Goal: Book appointment/travel/reservation

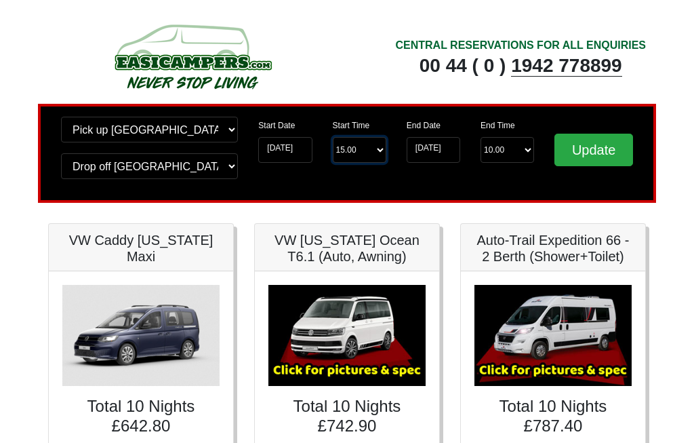
click at [381, 146] on select "Start Time 15.00 -------- 11.00 am ([DATE] & [DATE] Only) 12.00 pm ([DATE]) 13.…" at bounding box center [360, 150] width 54 height 26
click at [371, 159] on select "Start Time 15.00 -------- 11.00 am ([DATE] & [DATE] Only) 12.00 pm ([DATE]) 13.…" at bounding box center [360, 150] width 54 height 26
click at [369, 157] on select "Start Time 15.00 -------- 11.00 am ([DATE] & [DATE] Only) 12.00 pm ([DATE]) 13.…" at bounding box center [360, 150] width 54 height 26
select select "13.00"
click at [435, 152] on input "[DATE]" at bounding box center [434, 150] width 54 height 26
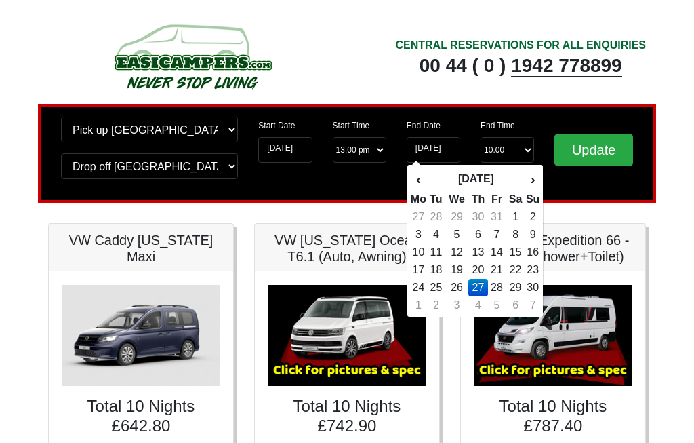
click at [478, 289] on td "27" at bounding box center [478, 288] width 20 height 18
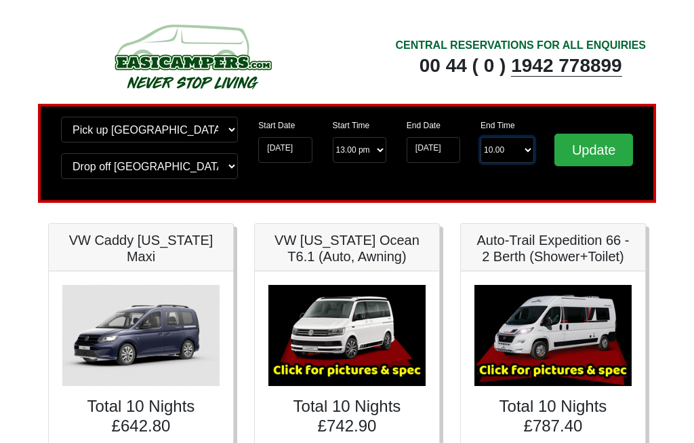
click at [510, 157] on select "End Time 10.00 -------- 08.00 am 09.00 am 10.00 am 11.00 am ([DATE] Only)" at bounding box center [507, 150] width 54 height 26
click at [436, 149] on input "[DATE]" at bounding box center [434, 150] width 54 height 26
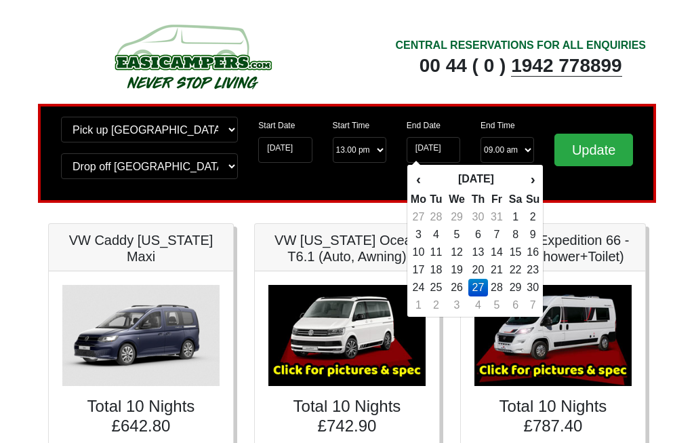
click at [509, 155] on select "End Time 10.00 -------- 08.00 am 09.00 am 10.00 am 11.00 am ([DATE] Only)" at bounding box center [507, 150] width 54 height 26
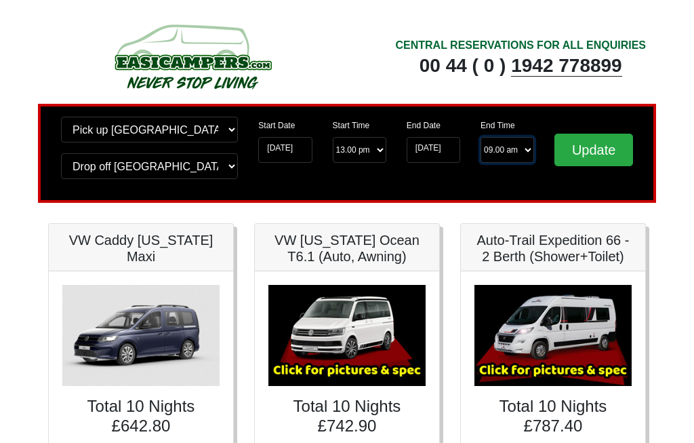
select select "10.00"
click at [595, 155] on input "Update" at bounding box center [593, 150] width 79 height 33
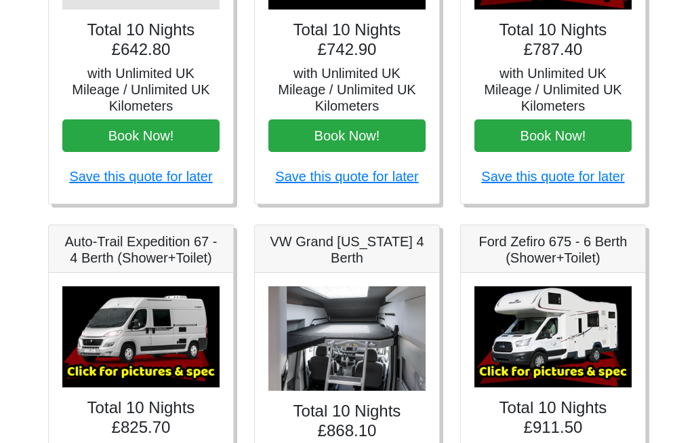
scroll to position [222, 0]
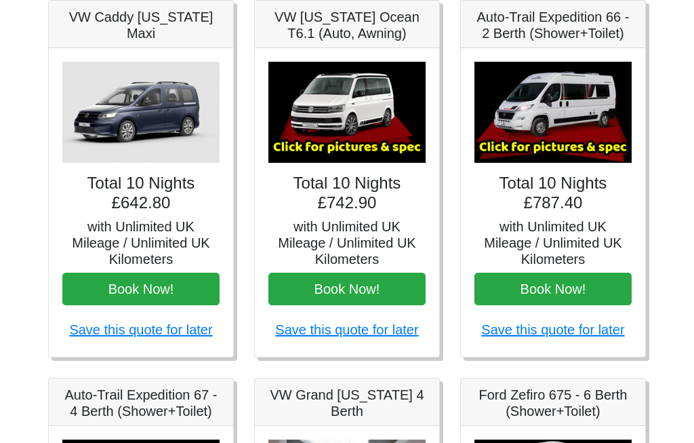
click at [374, 146] on img at bounding box center [346, 112] width 157 height 101
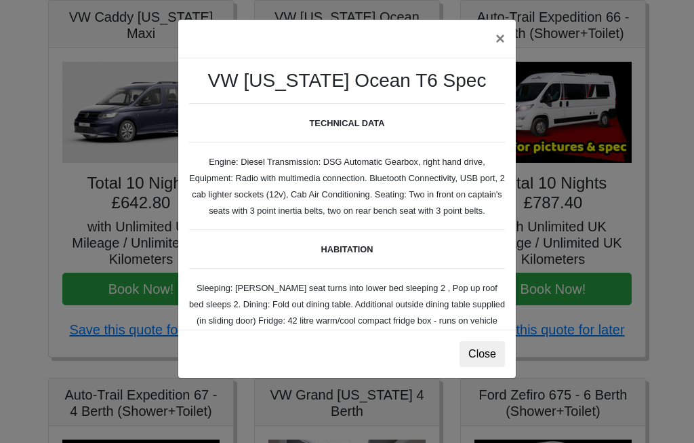
click at [483, 361] on button "Close" at bounding box center [481, 354] width 45 height 26
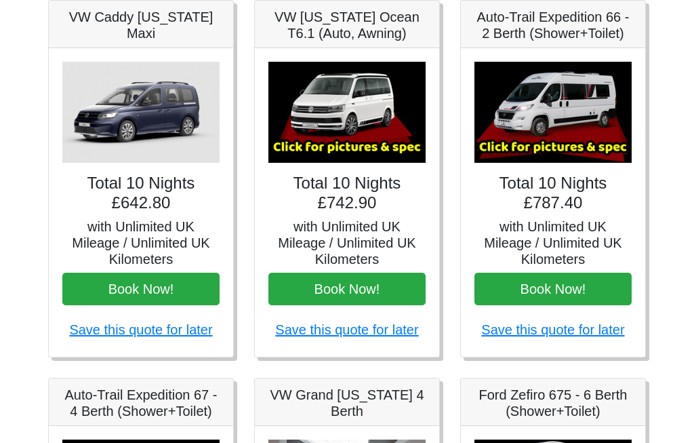
click at [356, 203] on h4 "Total 10 Nights £742.90" at bounding box center [346, 192] width 157 height 39
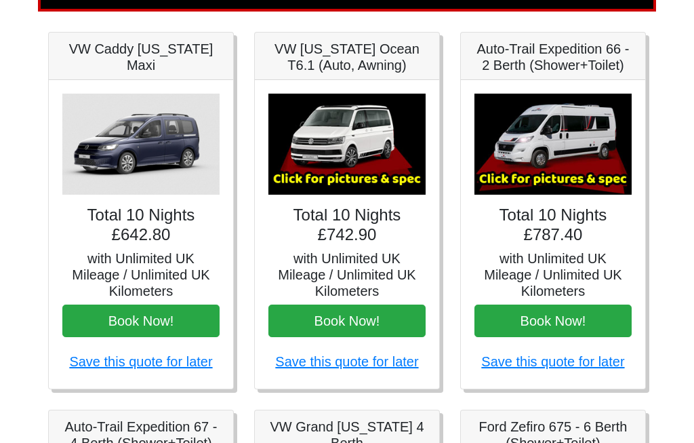
scroll to position [187, 0]
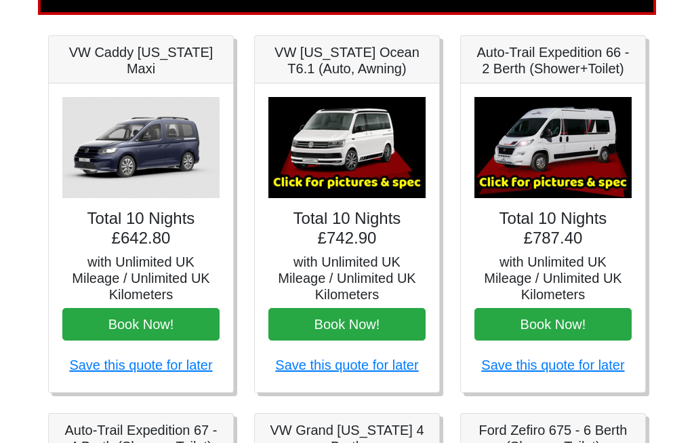
click at [375, 50] on h5 "VW [US_STATE] Ocean T6.1 (Auto, Awning)" at bounding box center [346, 61] width 157 height 33
click at [355, 70] on h5 "VW [US_STATE] Ocean T6.1 (Auto, Awning)" at bounding box center [346, 61] width 157 height 33
click at [355, 144] on img at bounding box center [346, 148] width 157 height 101
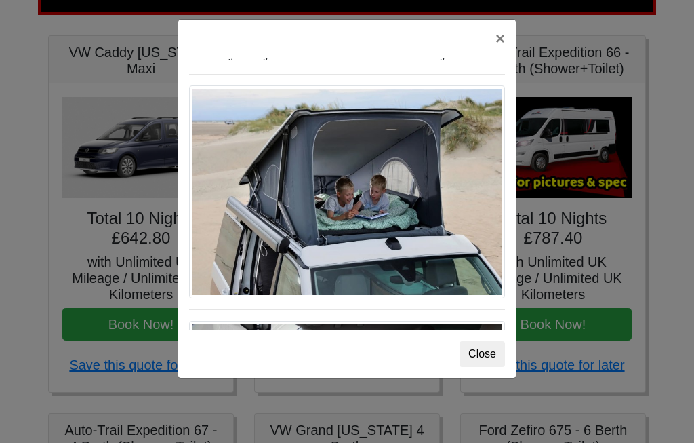
scroll to position [401, 0]
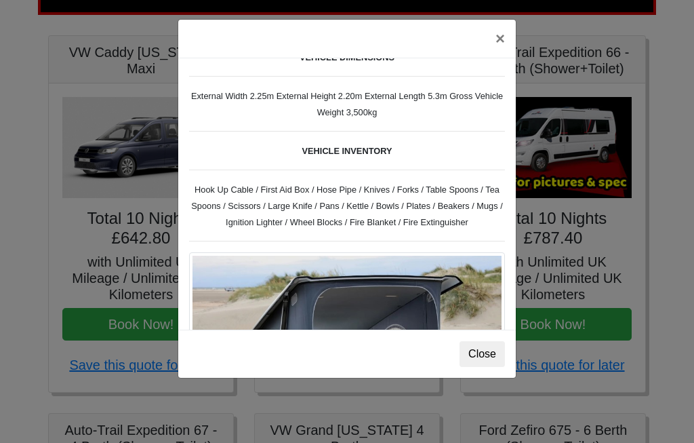
click at [499, 40] on button "×" at bounding box center [500, 39] width 31 height 38
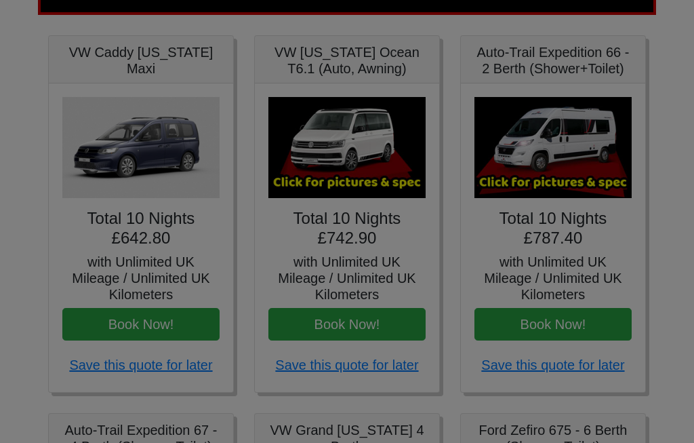
scroll to position [0, 0]
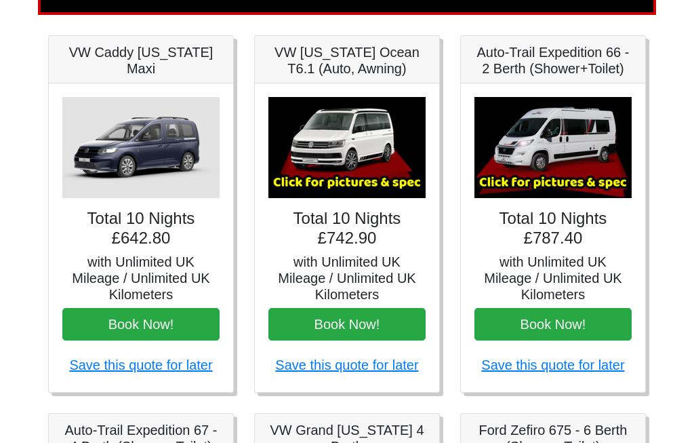
click at [367, 57] on h5 "VW [US_STATE] Ocean T6.1 (Auto, Awning)" at bounding box center [346, 60] width 157 height 33
click at [353, 152] on img at bounding box center [346, 147] width 157 height 101
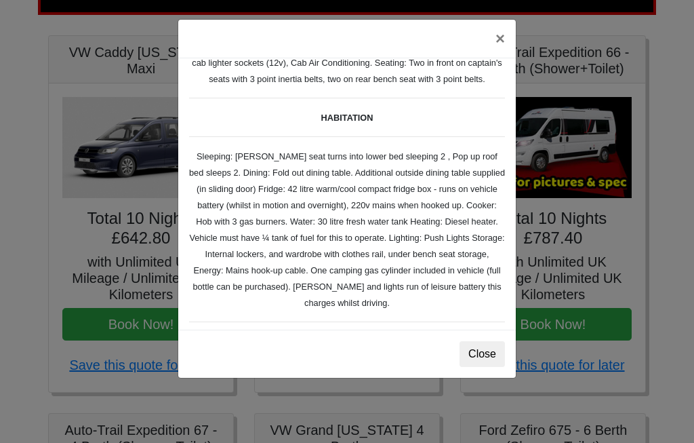
scroll to position [134, 0]
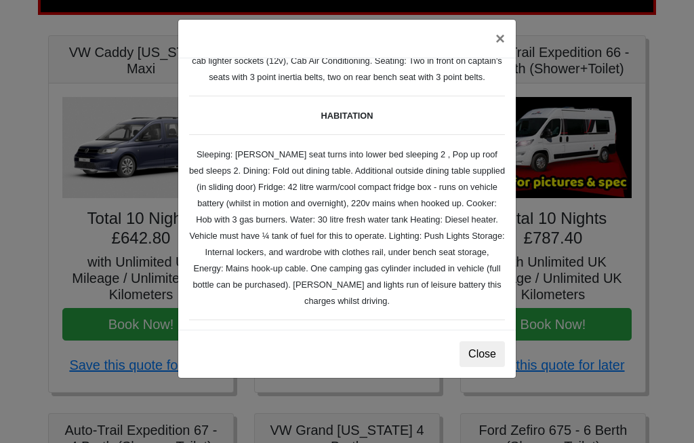
click at [500, 32] on button "×" at bounding box center [500, 39] width 31 height 38
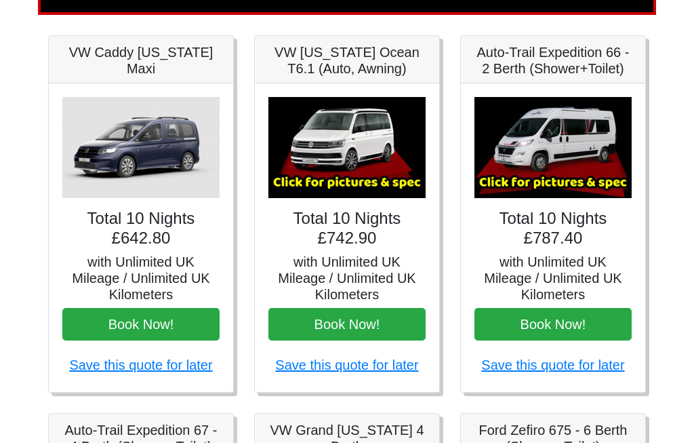
click at [577, 56] on h5 "Auto-Trail Expedition 66 - 2 Berth (Shower+Toilet)" at bounding box center [552, 60] width 157 height 33
click at [565, 66] on h5 "Auto-Trail Expedition 66 - 2 Berth (Shower+Toilet)" at bounding box center [552, 60] width 157 height 33
click at [572, 64] on h5 "Auto-Trail Expedition 66 - 2 Berth (Shower+Toilet)" at bounding box center [552, 60] width 157 height 33
click at [560, 150] on img at bounding box center [552, 147] width 157 height 101
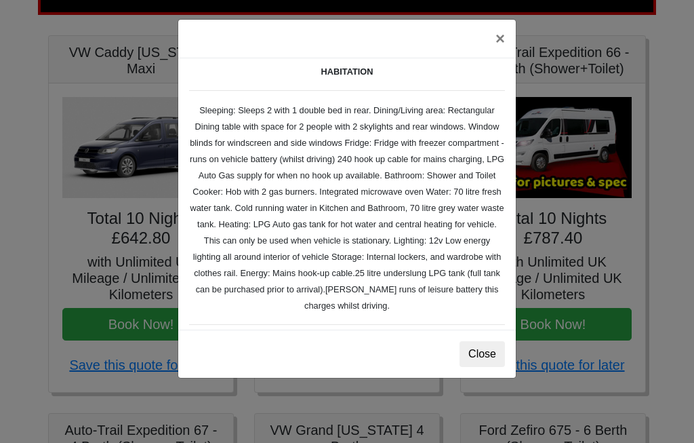
scroll to position [195, 0]
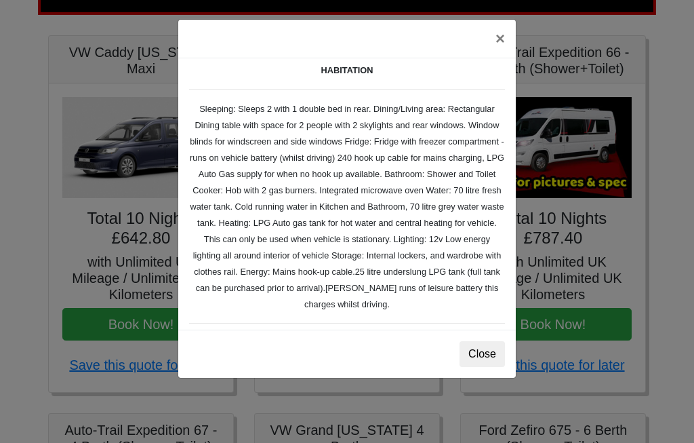
click at [505, 33] on button "×" at bounding box center [500, 39] width 31 height 38
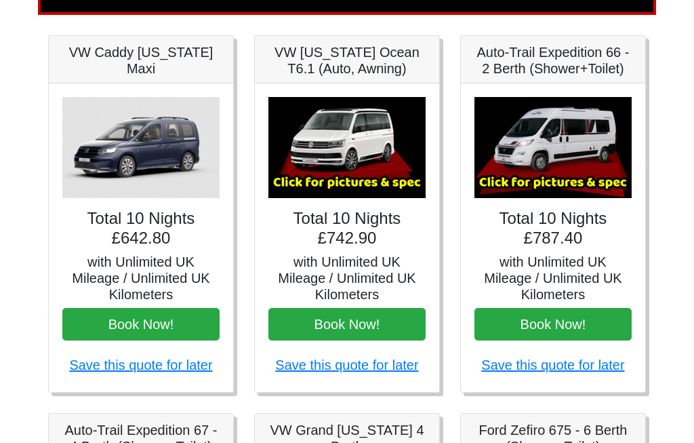
click at [140, 59] on h5 "VW Caddy [US_STATE] Maxi" at bounding box center [140, 60] width 157 height 33
click at [136, 148] on img at bounding box center [140, 147] width 157 height 101
click at [144, 171] on img at bounding box center [140, 147] width 157 height 101
click at [142, 158] on img at bounding box center [140, 147] width 157 height 101
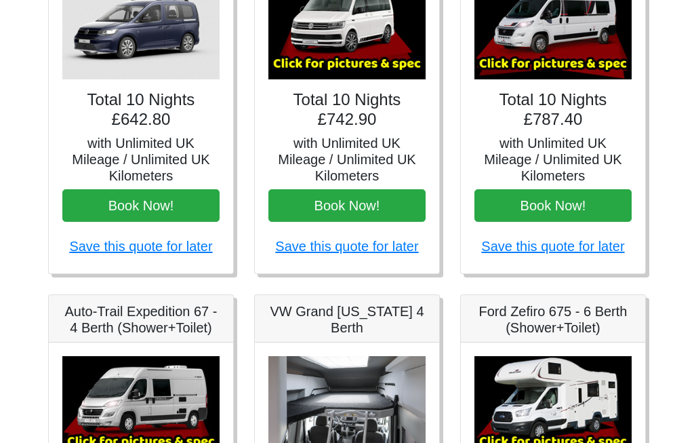
scroll to position [331, 0]
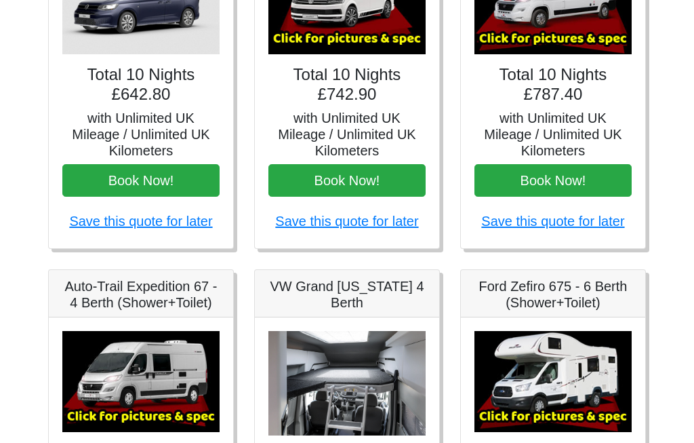
click at [142, 301] on h5 "Auto-Trail Expedition 67 - 4 Berth (Shower+Toilet)" at bounding box center [140, 295] width 157 height 33
click at [158, 292] on h5 "Auto-Trail Expedition 67 - 4 Berth (Shower+Toilet)" at bounding box center [140, 295] width 157 height 33
click at [154, 386] on img at bounding box center [140, 381] width 157 height 101
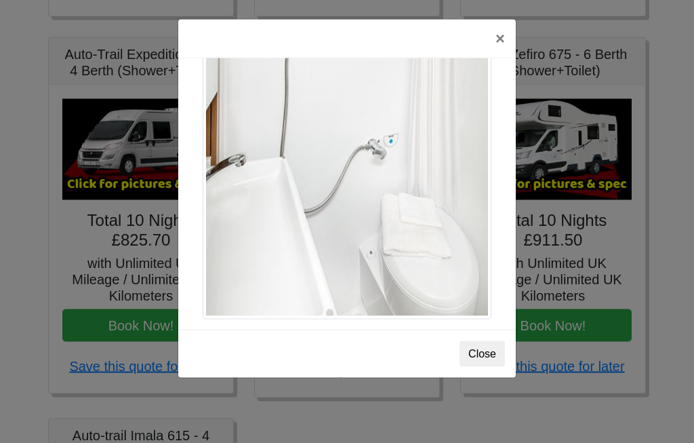
scroll to position [564, 0]
click at [504, 40] on button "×" at bounding box center [500, 39] width 31 height 38
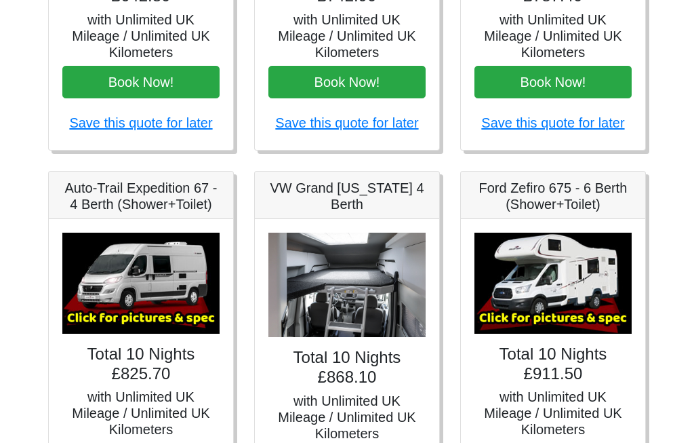
scroll to position [430, 0]
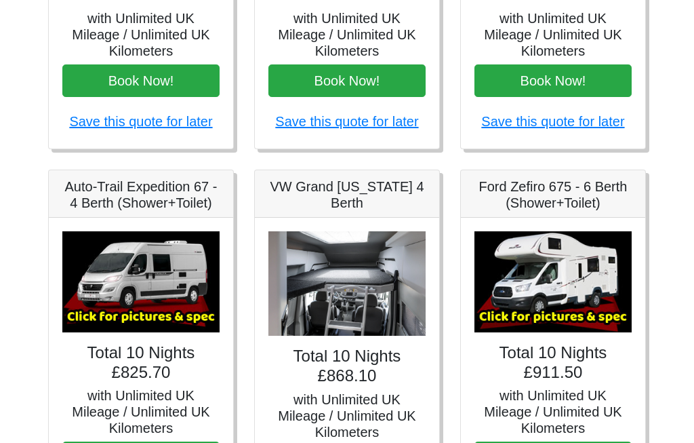
click at [5, 417] on body "CENTRAL RESERVATIONS FOR ALL ENQUIRIES 00 44 ( 0 ) 1942 778899 Easicampers Book…" at bounding box center [347, 265] width 694 height 1391
click at [558, 286] on img at bounding box center [552, 282] width 157 height 101
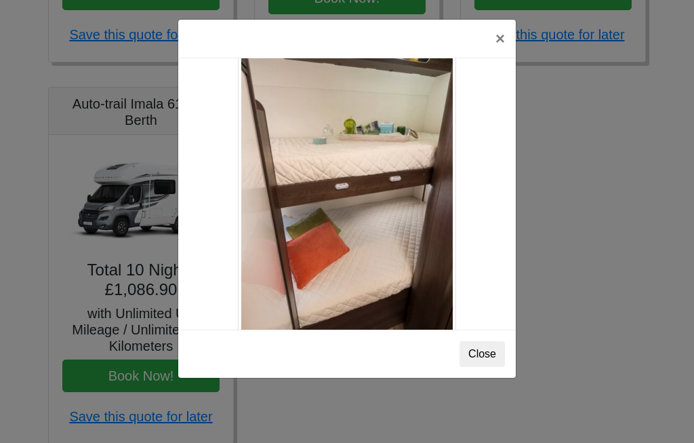
scroll to position [945, 0]
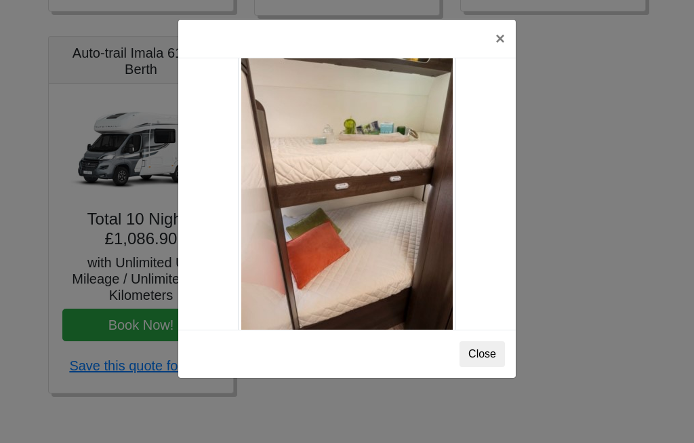
click at [486, 350] on button "Close" at bounding box center [481, 354] width 45 height 26
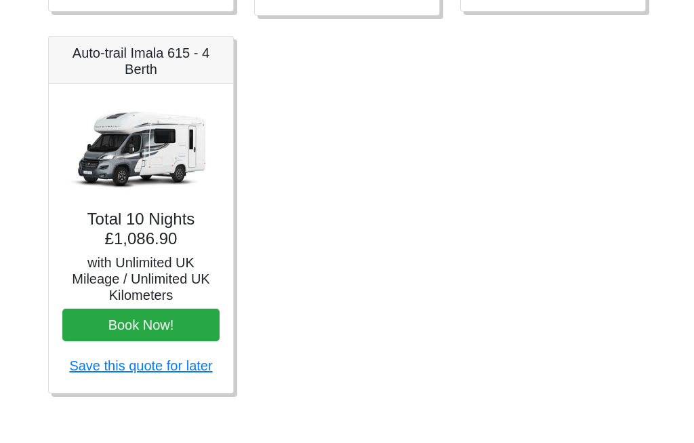
scroll to position [490, 0]
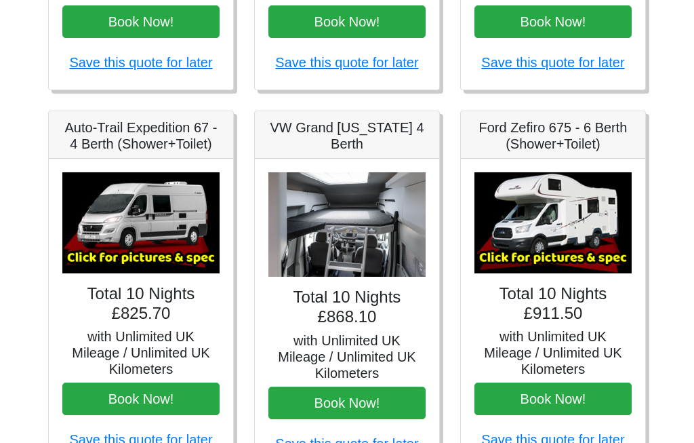
click at [123, 126] on h5 "Auto-Trail Expedition 67 - 4 Berth (Shower+Toilet)" at bounding box center [140, 135] width 157 height 33
click at [132, 213] on img at bounding box center [140, 222] width 157 height 101
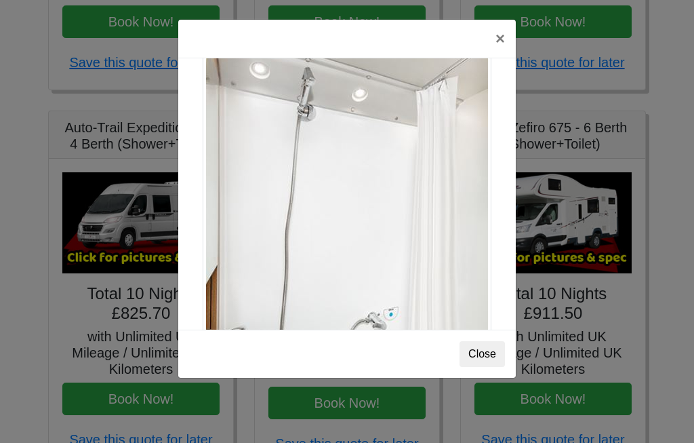
scroll to position [1692, 0]
click at [501, 43] on button "×" at bounding box center [500, 39] width 31 height 38
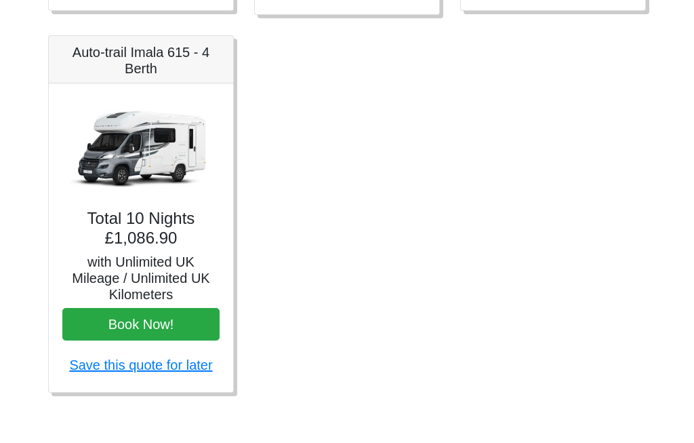
scroll to position [895, 0]
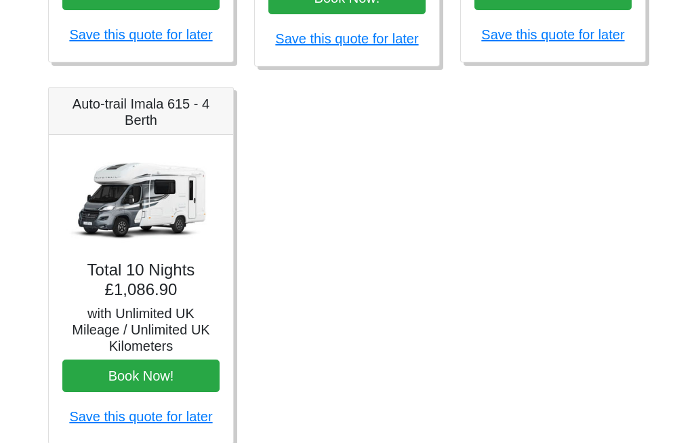
click at [157, 199] on img at bounding box center [140, 198] width 157 height 101
click at [153, 195] on img at bounding box center [140, 198] width 157 height 101
click at [173, 104] on h5 "Auto-trail Imala 615 - 4 Berth" at bounding box center [140, 112] width 157 height 33
click at [173, 108] on h5 "Auto-trail Imala 615 - 4 Berth" at bounding box center [140, 112] width 157 height 33
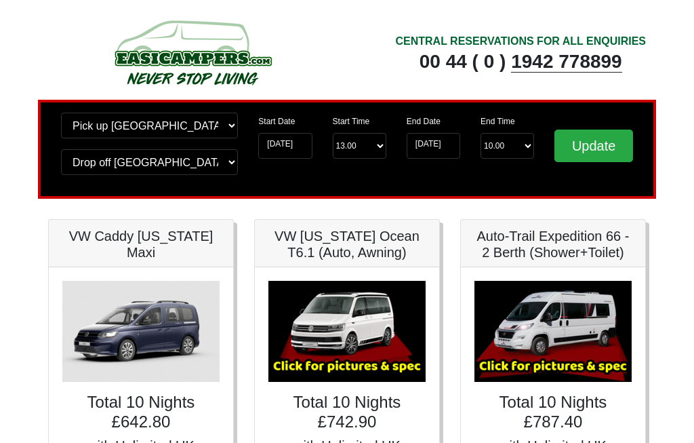
scroll to position [0, 0]
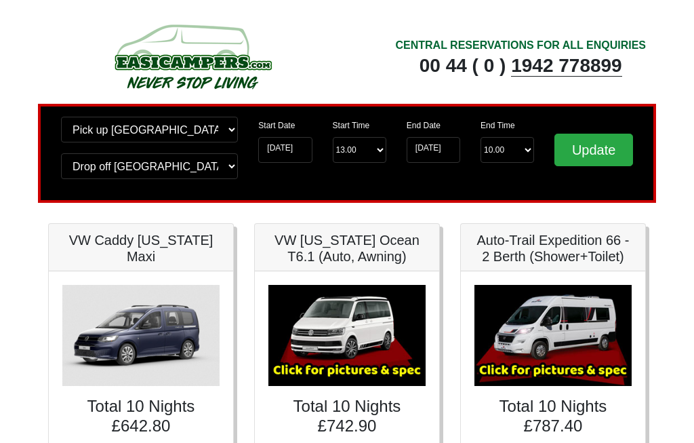
click at [599, 157] on input "Update" at bounding box center [593, 150] width 79 height 33
